Goal: Communication & Community: Answer question/provide support

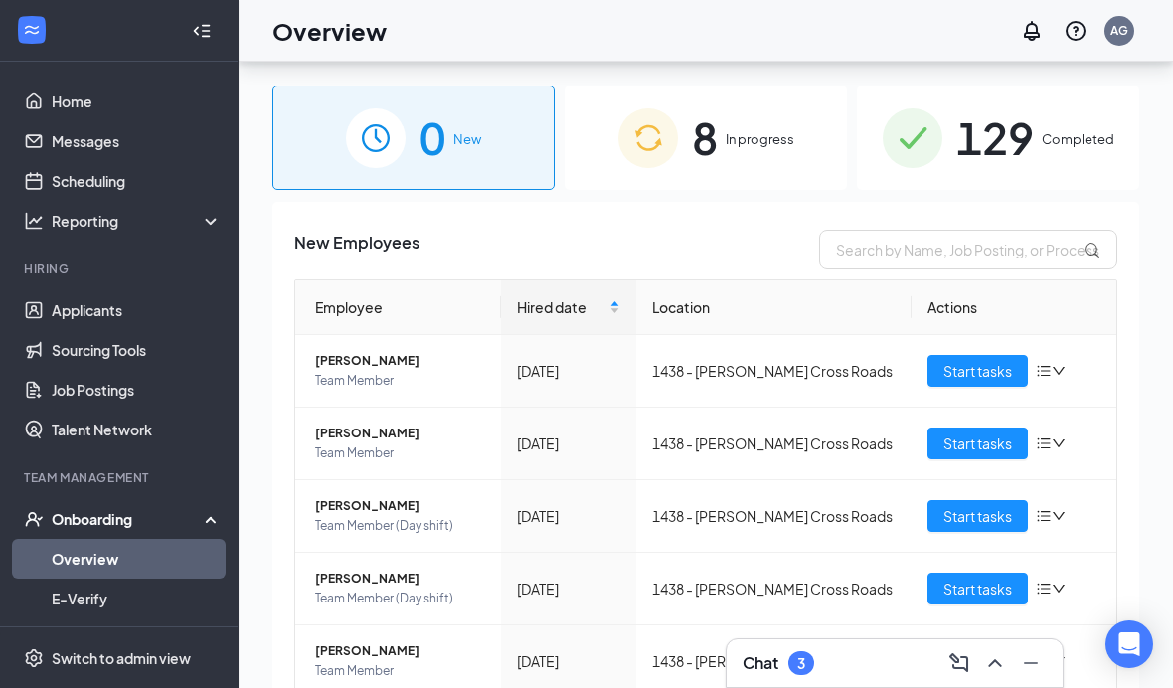
scroll to position [159, 0]
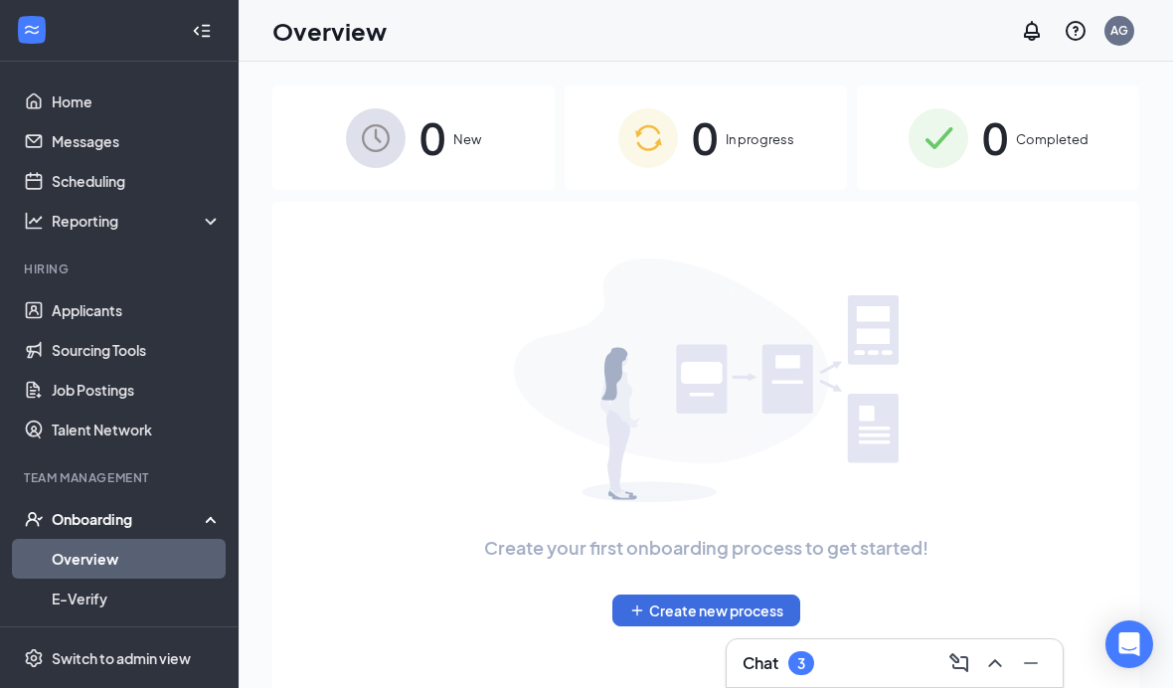
click at [981, 660] on button at bounding box center [995, 663] width 32 height 32
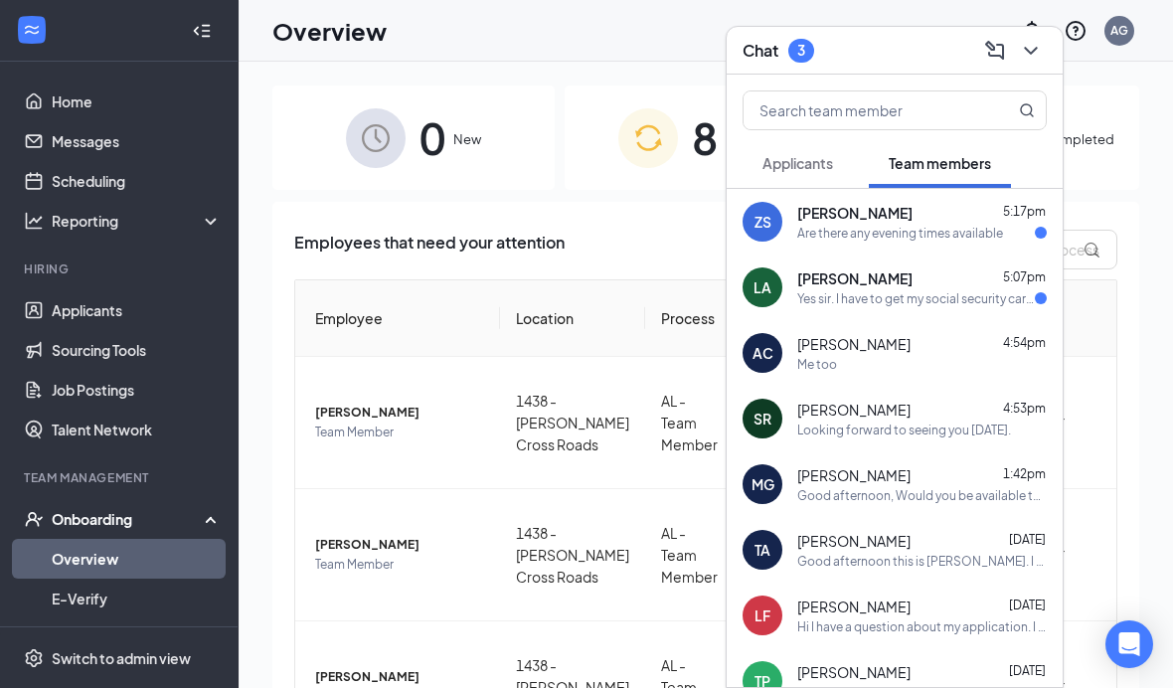
click at [979, 285] on div "[PERSON_NAME] 5:07pm" at bounding box center [922, 278] width 250 height 20
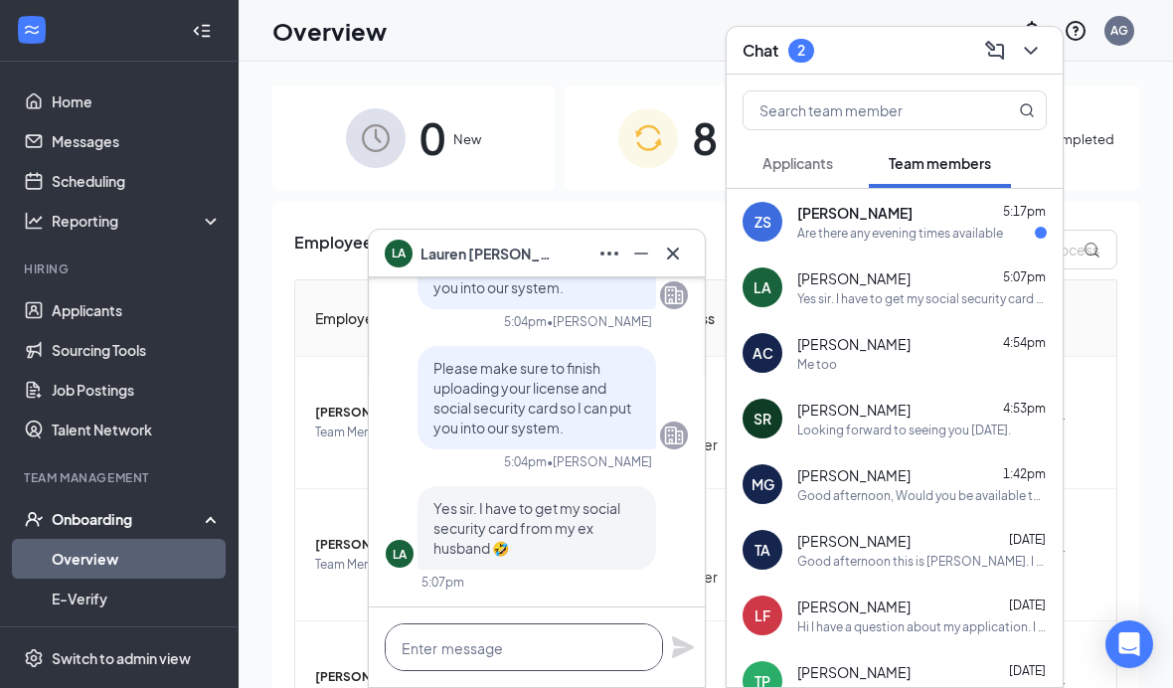
click at [594, 647] on textarea at bounding box center [524, 647] width 278 height 48
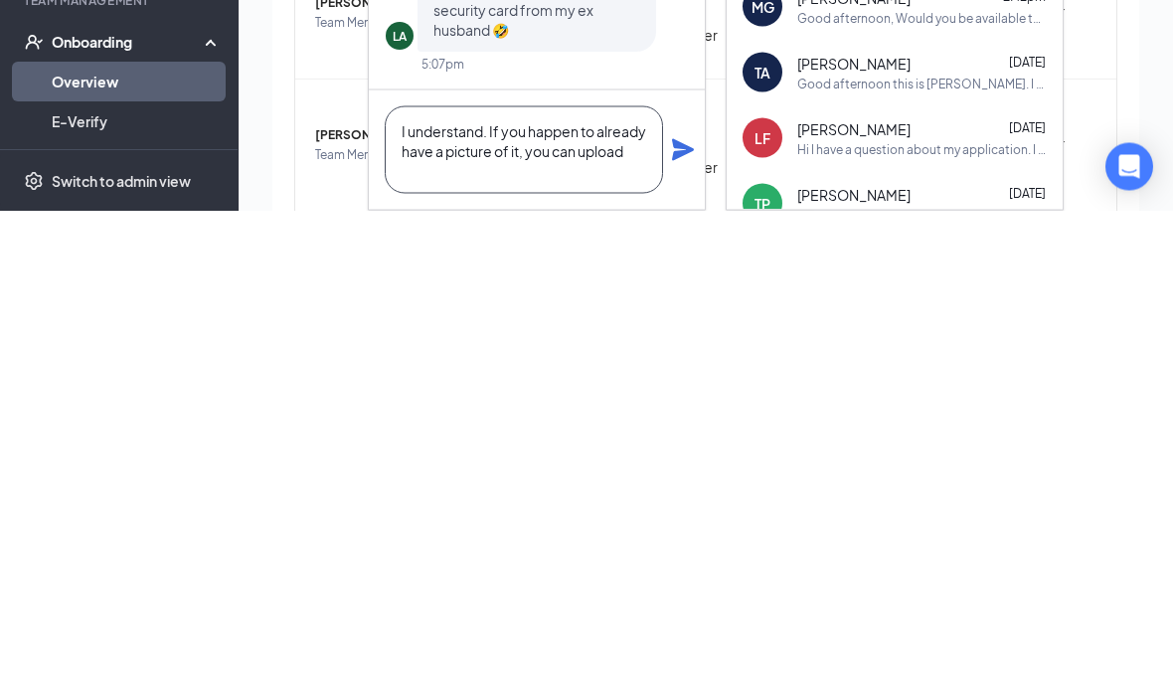
scroll to position [2, 0]
click at [416, 584] on textarea "I understand. If you happen to already have a picture of it, you can upload it." at bounding box center [524, 627] width 278 height 87
click at [415, 584] on textarea "I understand. If you happen to already have a picture of it, you can upload it." at bounding box center [524, 627] width 278 height 87
click at [309, 425] on td "[PERSON_NAME] Team Member" at bounding box center [397, 491] width 205 height 132
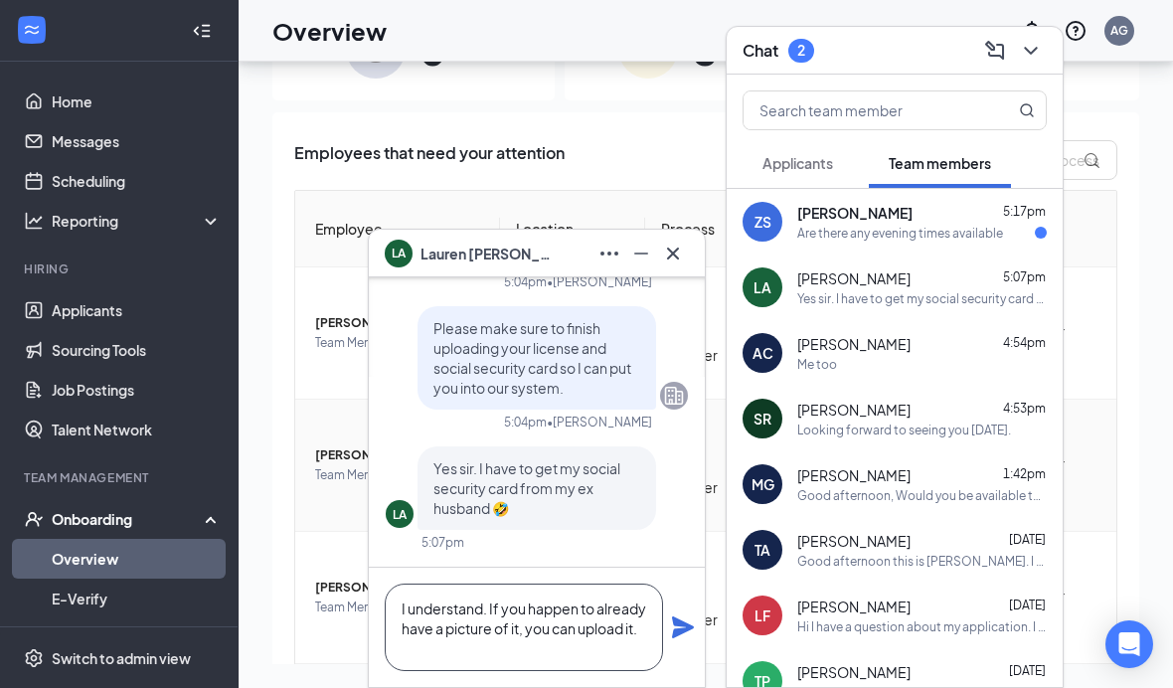
click at [568, 602] on textarea "I understand. If you happen to already have a picture of it, you can upload it." at bounding box center [524, 627] width 278 height 87
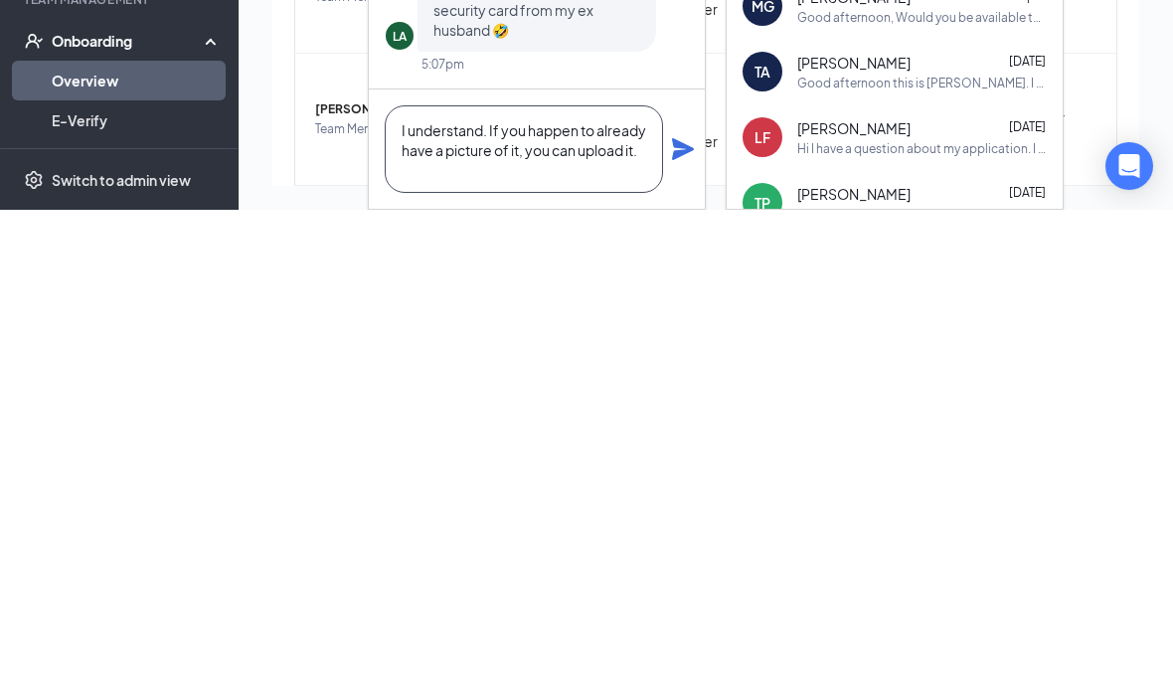
click at [594, 584] on textarea "I understand. If you happen to already have a picture of it, you can upload it." at bounding box center [524, 627] width 278 height 87
click at [644, 584] on textarea "I understand. If you happen to already have a picture of it, you can upload it." at bounding box center [524, 627] width 278 height 87
click at [591, 584] on textarea "I understand. If you happen to already have a picture of it, you can upload it." at bounding box center [524, 627] width 278 height 87
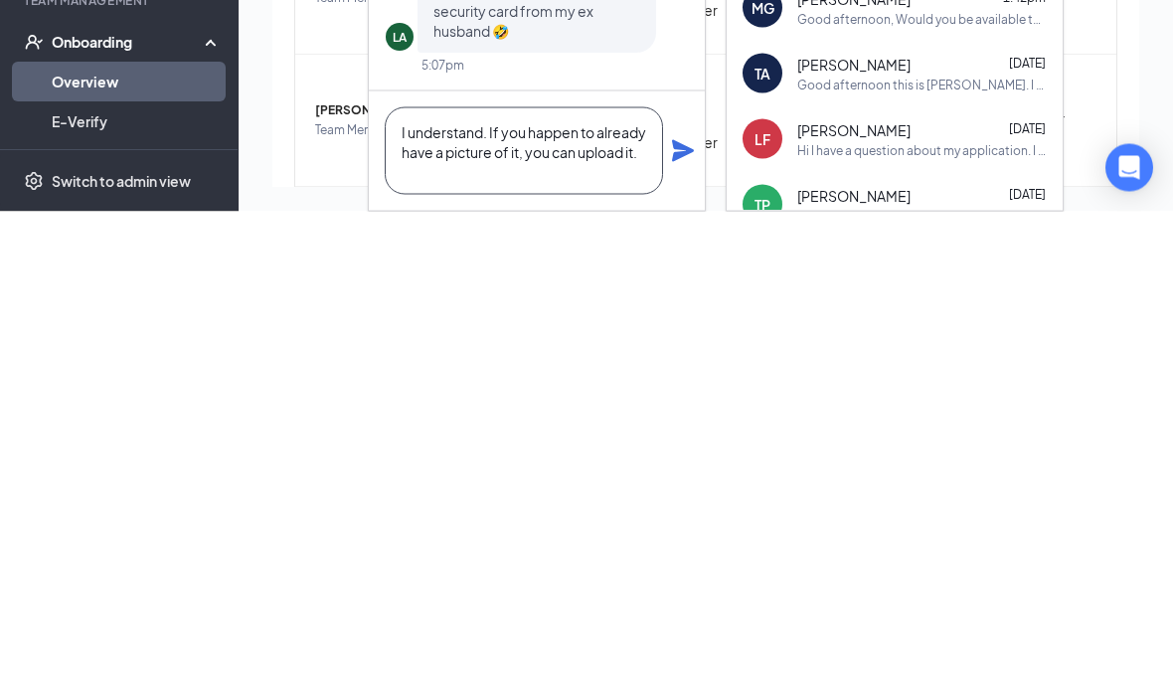
click at [577, 584] on textarea "I understand. If you happen to already have a picture of it, you can upload it." at bounding box center [524, 627] width 278 height 87
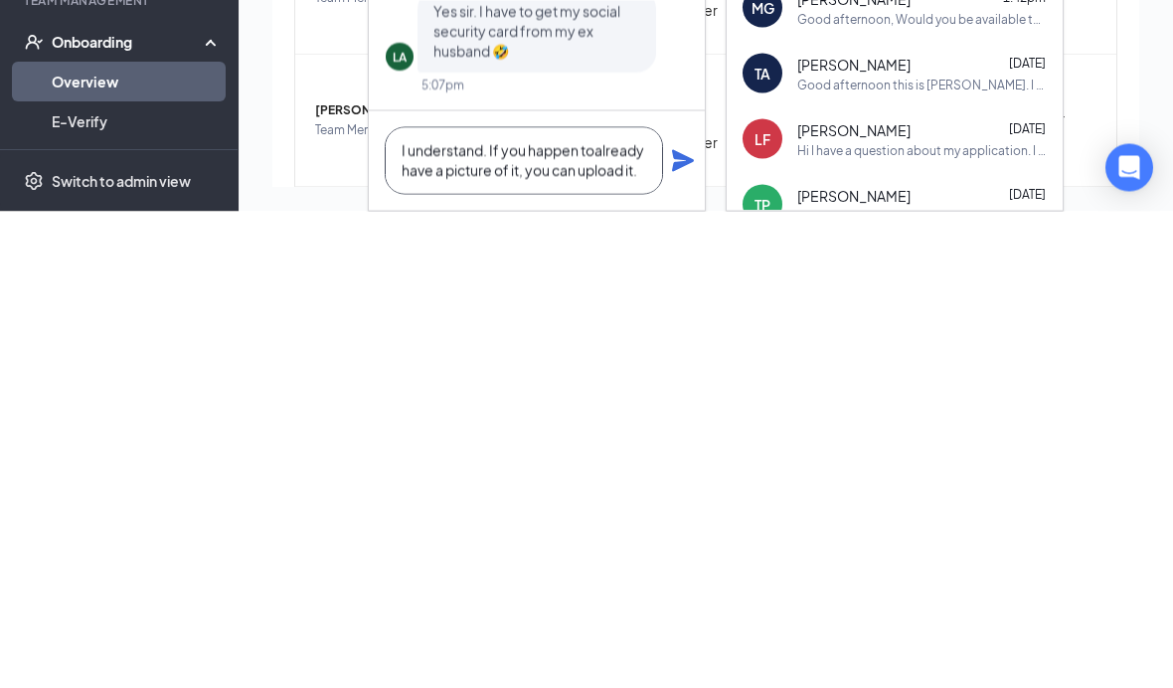
scroll to position [0, 0]
type textarea "I understand. If you already have a picture of it, you can upload it."
click at [680, 625] on icon "Plane" at bounding box center [683, 637] width 24 height 24
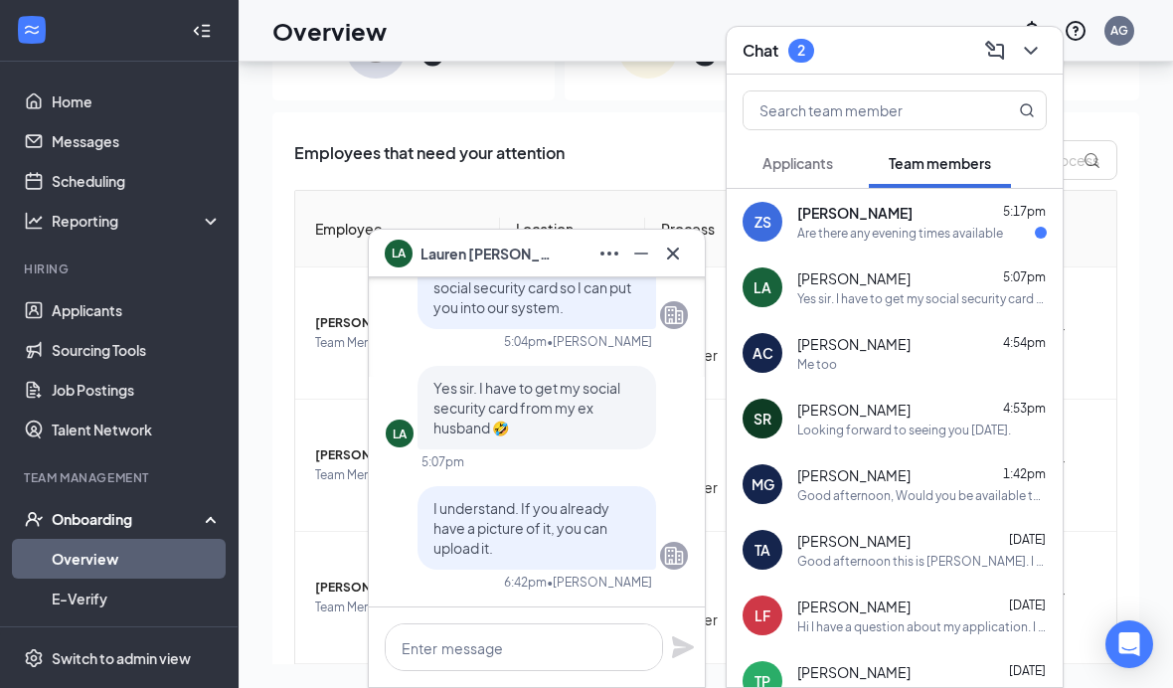
click at [959, 227] on div "Are there any evening times available" at bounding box center [900, 233] width 206 height 17
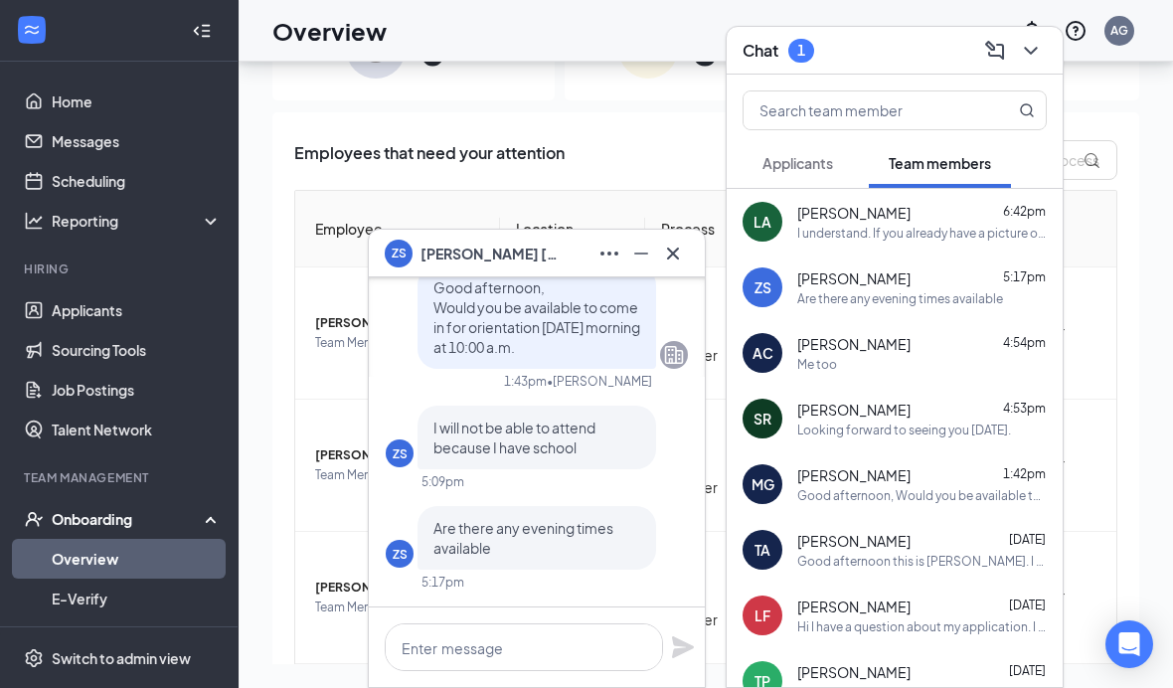
click at [52, 82] on link "Home" at bounding box center [137, 102] width 170 height 40
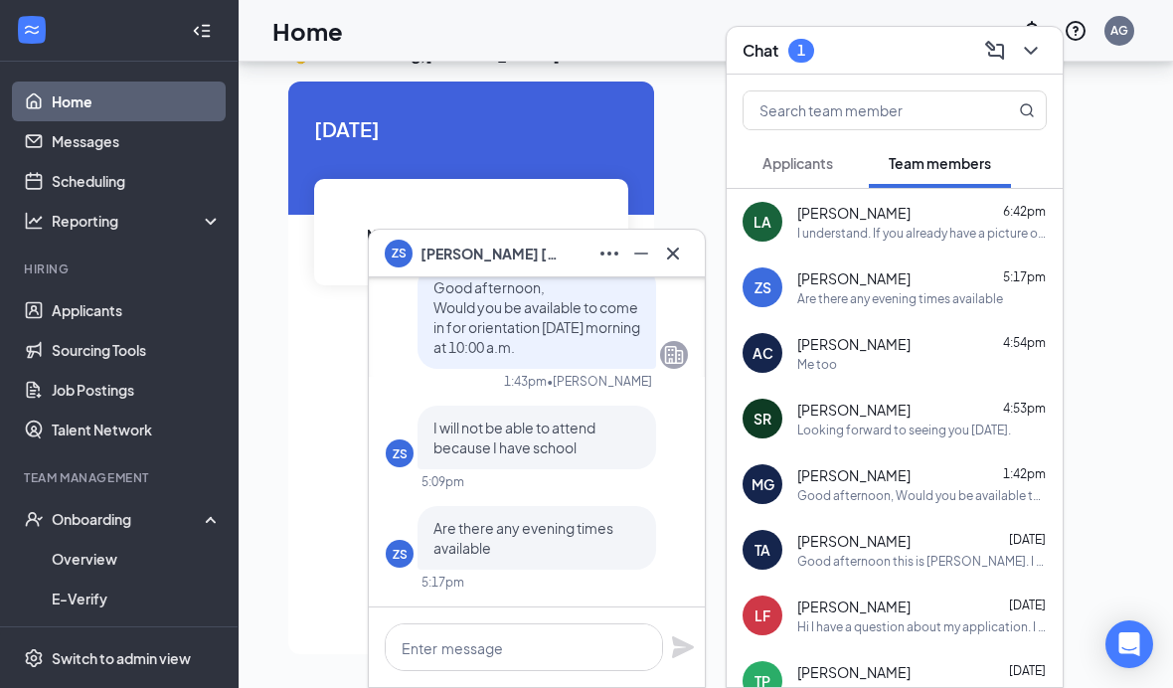
scroll to position [123, 0]
click at [570, 661] on textarea at bounding box center [524, 647] width 278 height 48
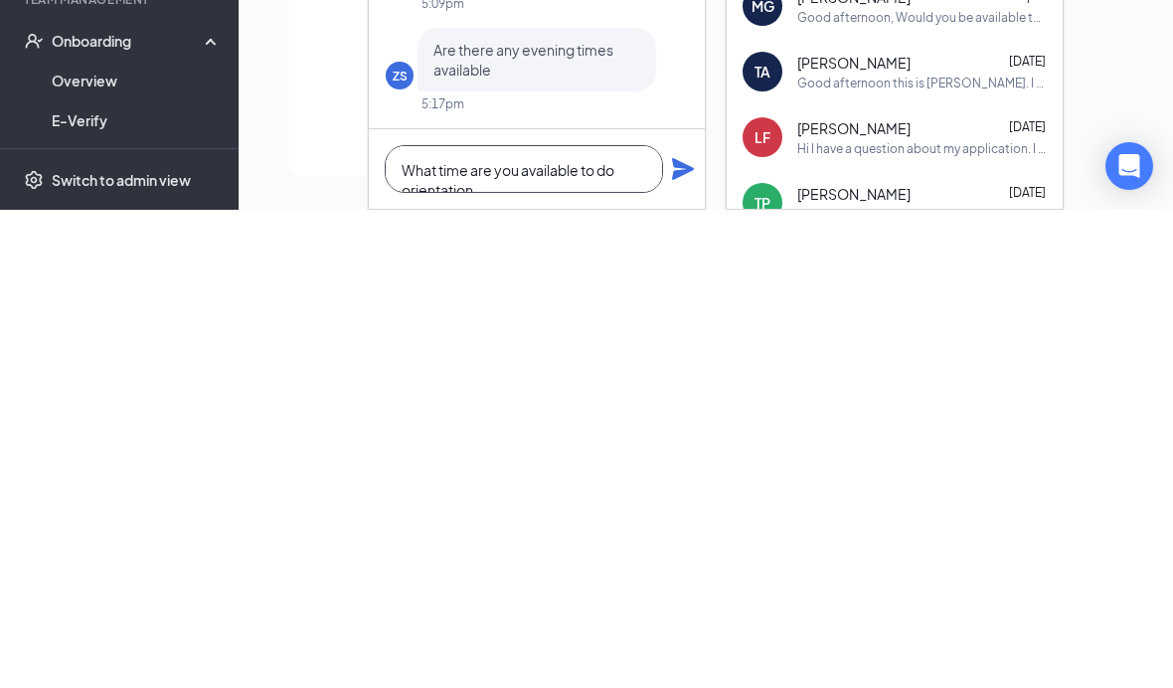
scroll to position [1, 0]
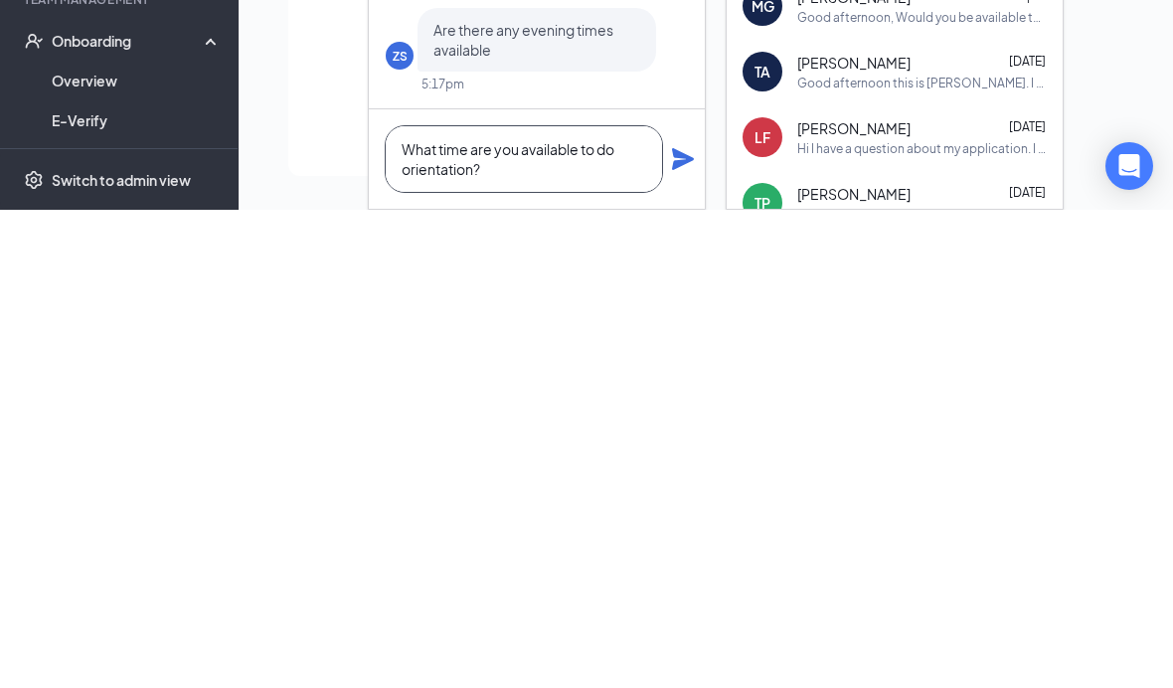
type textarea "What time are you available to do orientation?"
click at [687, 625] on icon "Plane" at bounding box center [683, 637] width 24 height 24
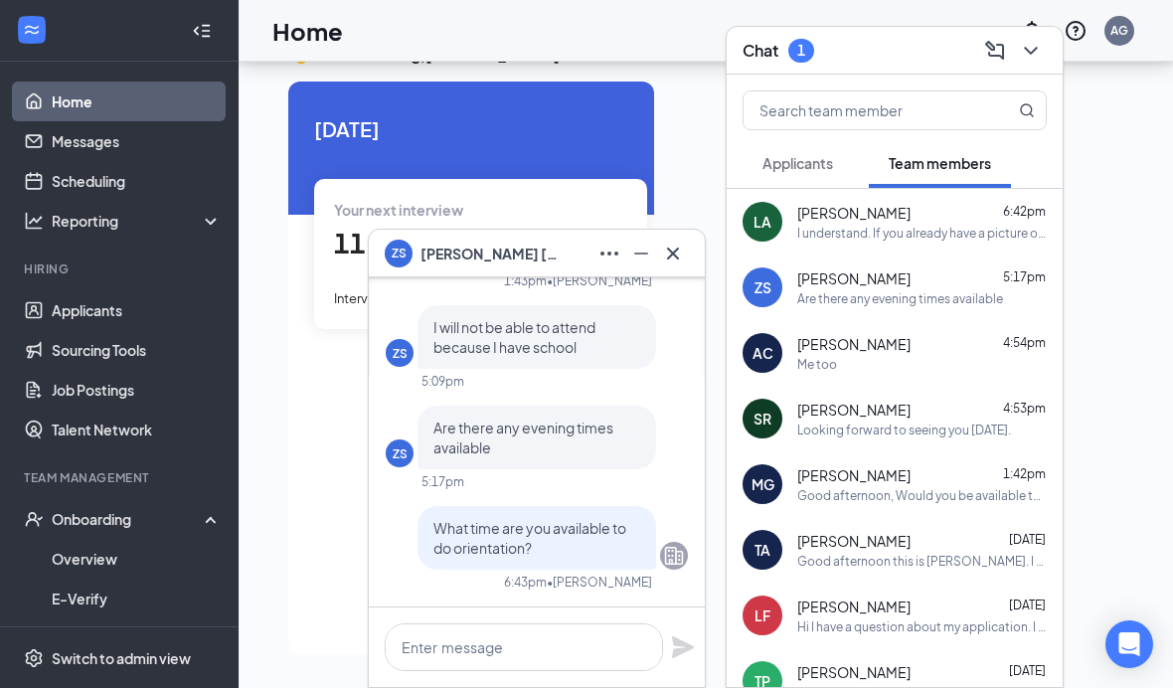
scroll to position [0, 0]
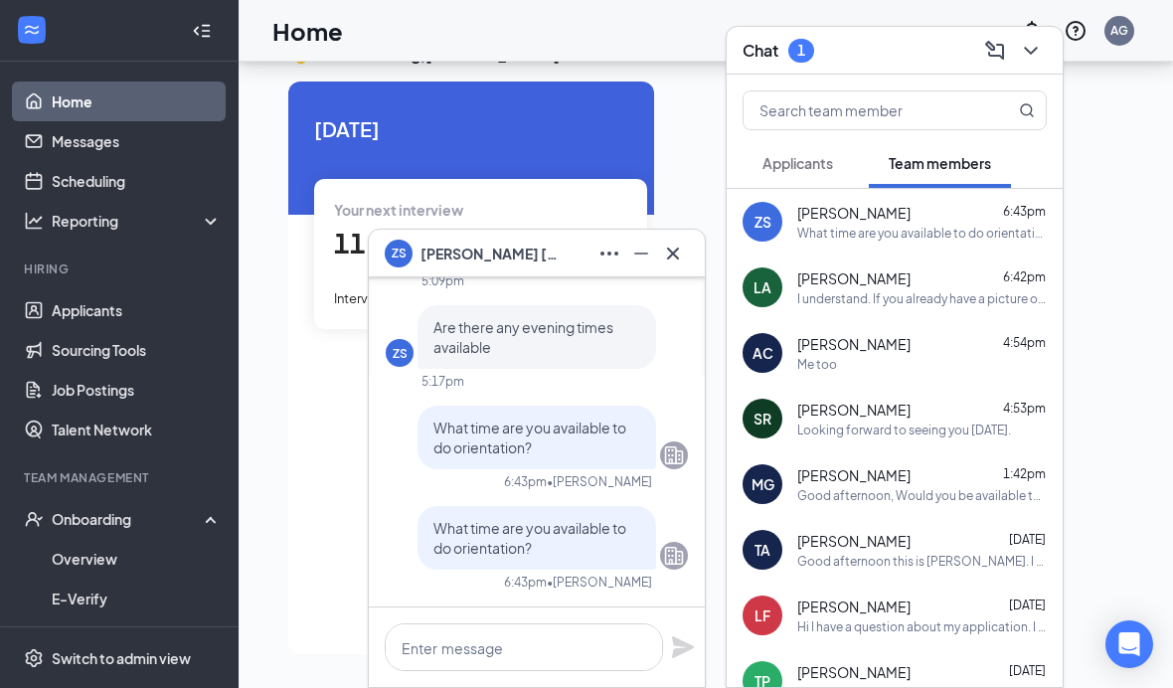
click at [675, 256] on icon "Cross" at bounding box center [673, 254] width 24 height 24
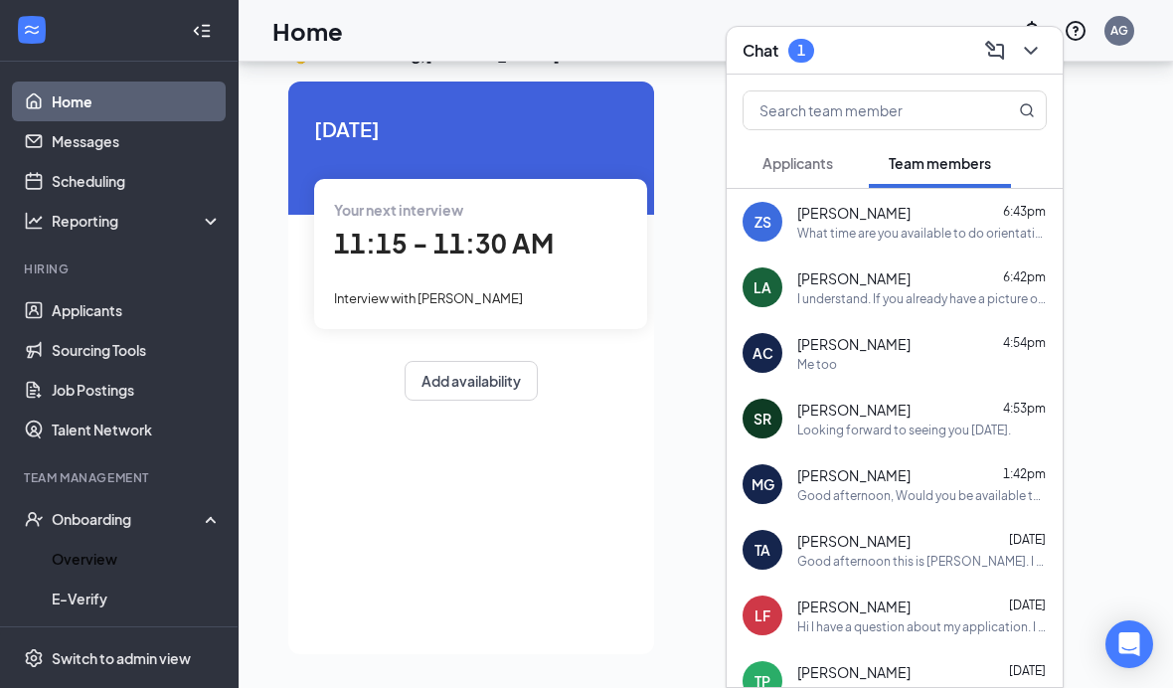
click at [150, 539] on link "Overview" at bounding box center [137, 559] width 170 height 40
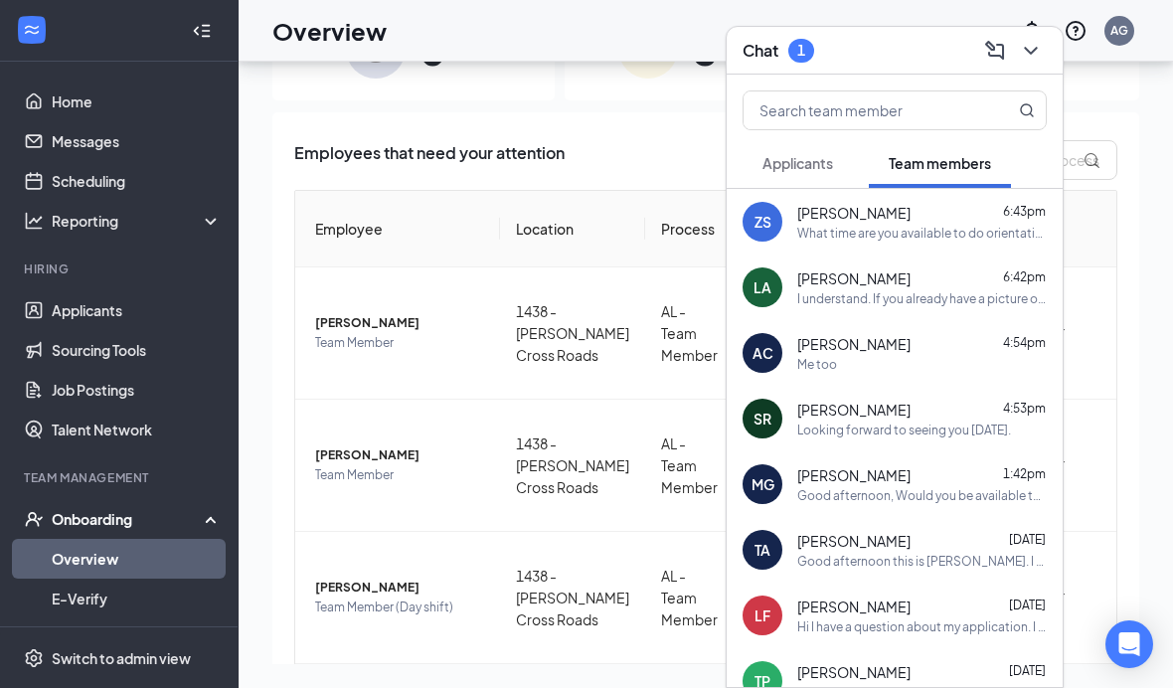
click at [1038, 46] on icon "ChevronDown" at bounding box center [1031, 51] width 24 height 24
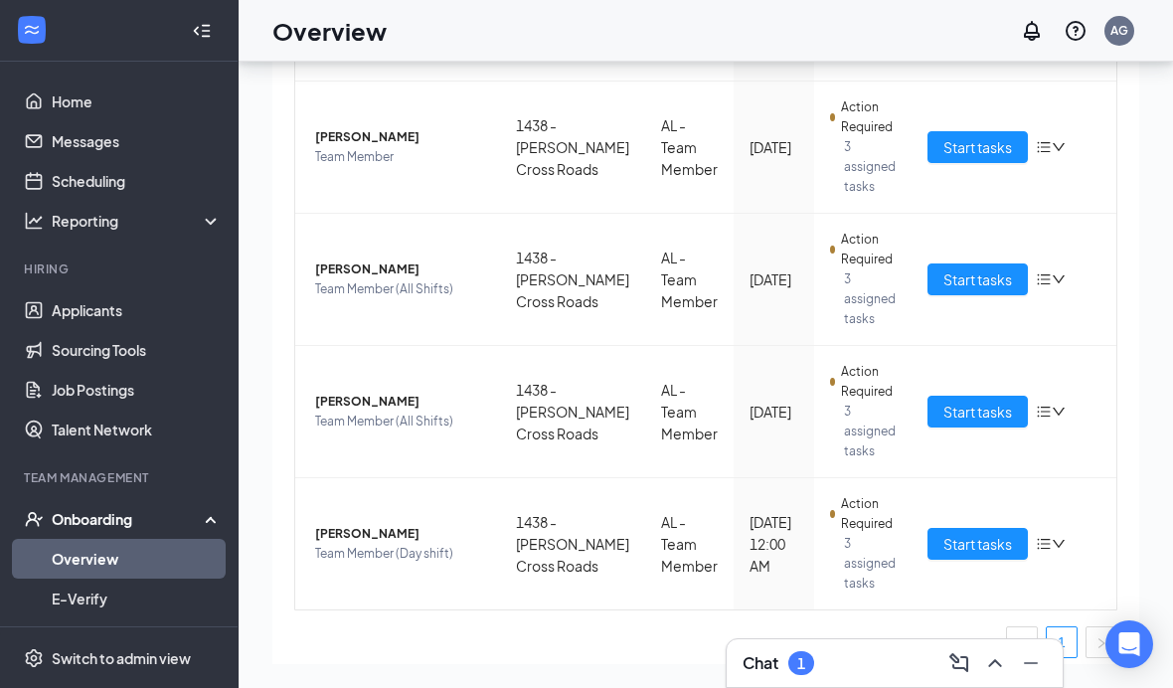
scroll to position [714, 0]
click at [979, 534] on span "Start tasks" at bounding box center [977, 545] width 69 height 22
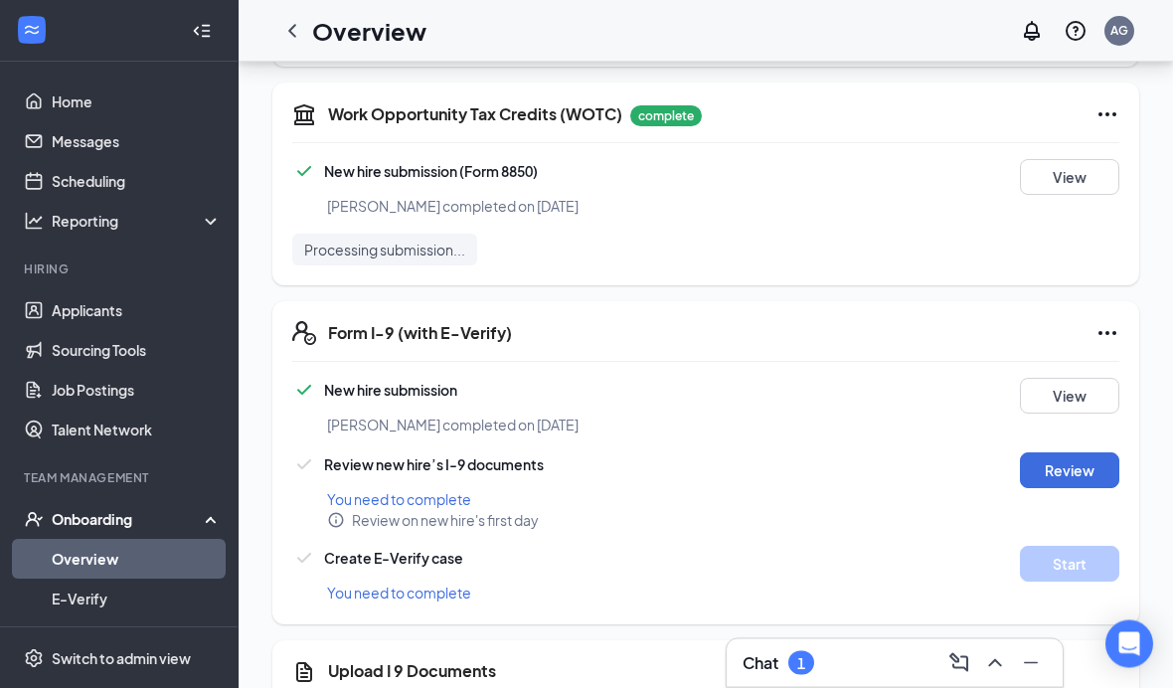
scroll to position [2156, 0]
